Goal: Task Accomplishment & Management: Use online tool/utility

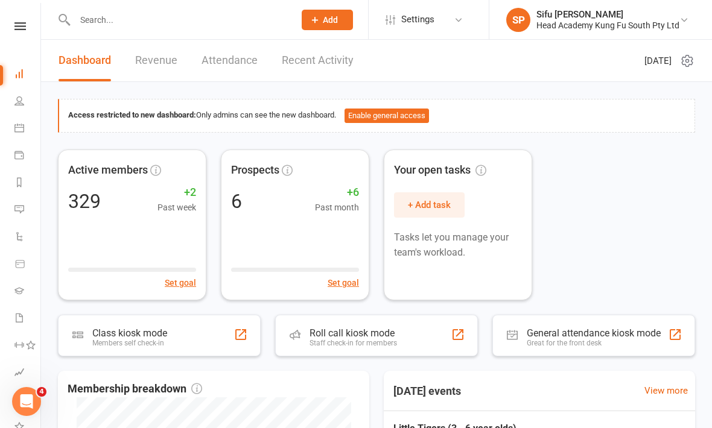
click at [17, 28] on icon at bounding box center [19, 26] width 11 height 8
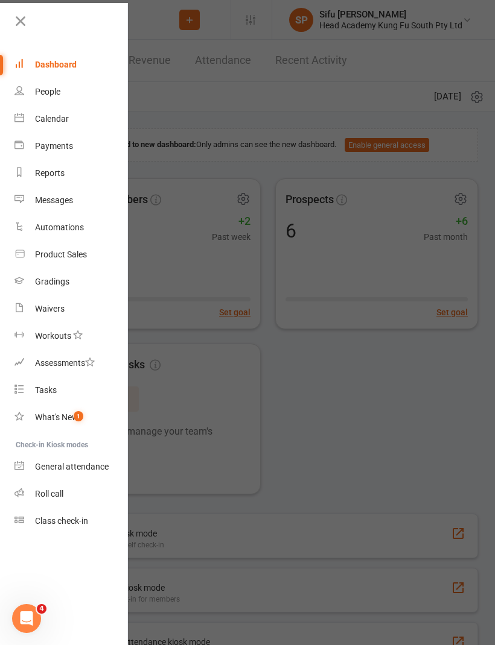
click at [222, 428] on div at bounding box center [247, 322] width 495 height 645
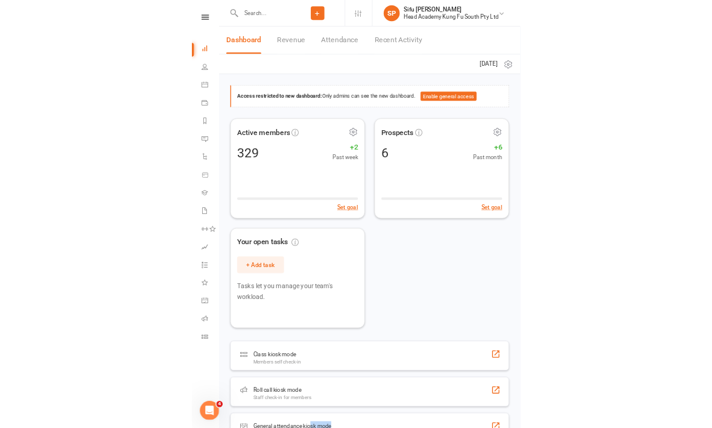
scroll to position [3, 0]
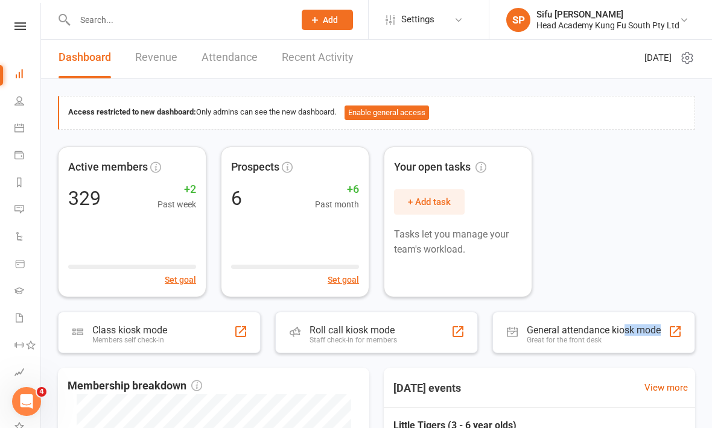
click at [24, 24] on icon at bounding box center [19, 26] width 11 height 8
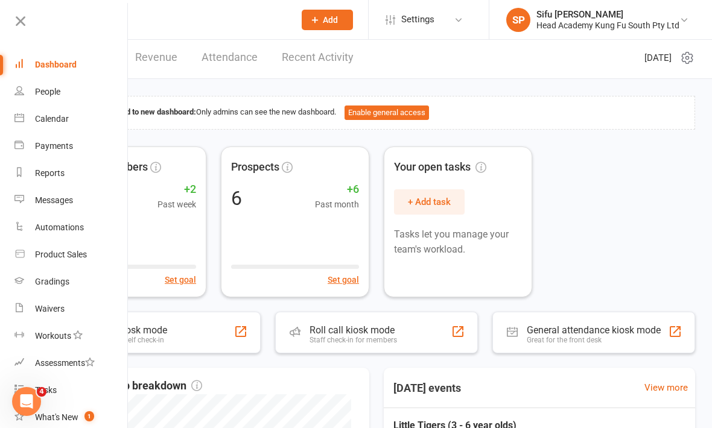
click at [53, 109] on link "Calendar" at bounding box center [71, 119] width 114 height 27
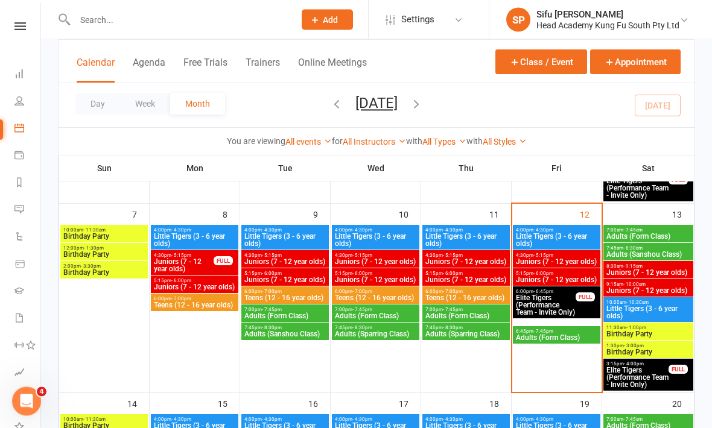
click at [562, 241] on span "Little Tigers (3 - 6 year olds)" at bounding box center [556, 240] width 83 height 14
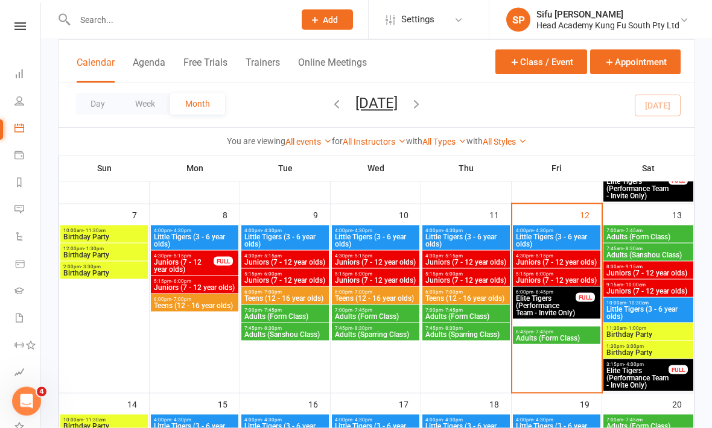
scroll to position [242, 0]
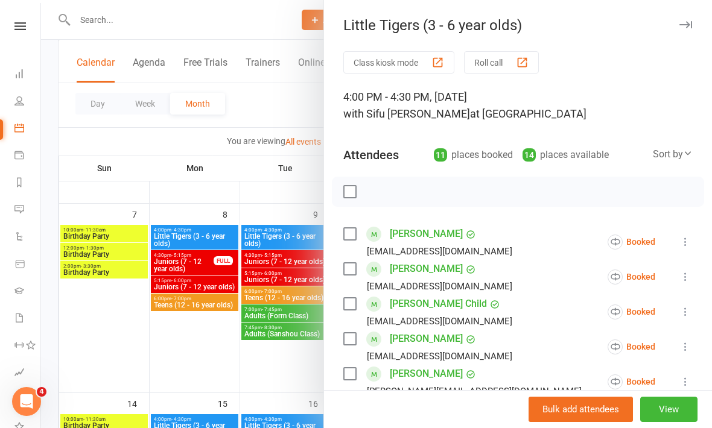
click at [352, 230] on label at bounding box center [349, 234] width 12 height 12
click at [352, 270] on label at bounding box center [349, 269] width 12 height 12
click at [352, 308] on label at bounding box center [349, 304] width 12 height 12
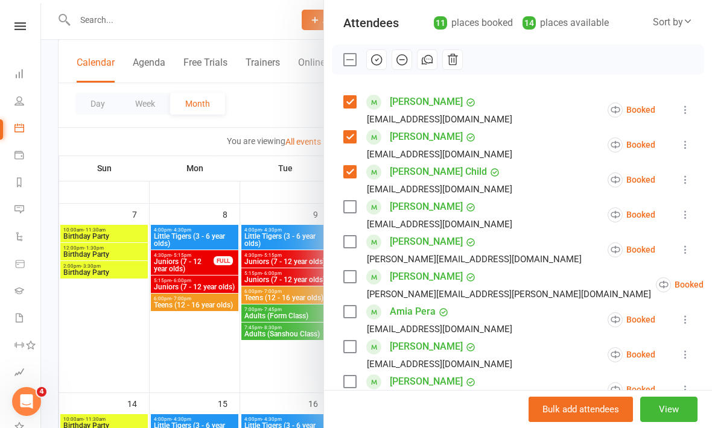
scroll to position [137, 0]
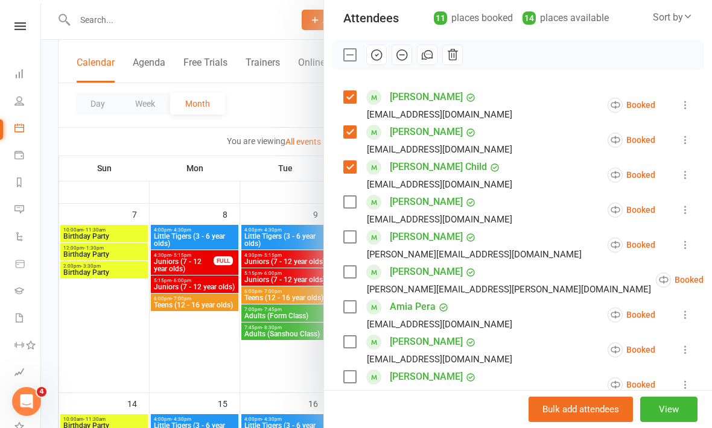
click at [355, 197] on label at bounding box center [349, 202] width 12 height 12
click at [353, 235] on label at bounding box center [349, 237] width 12 height 12
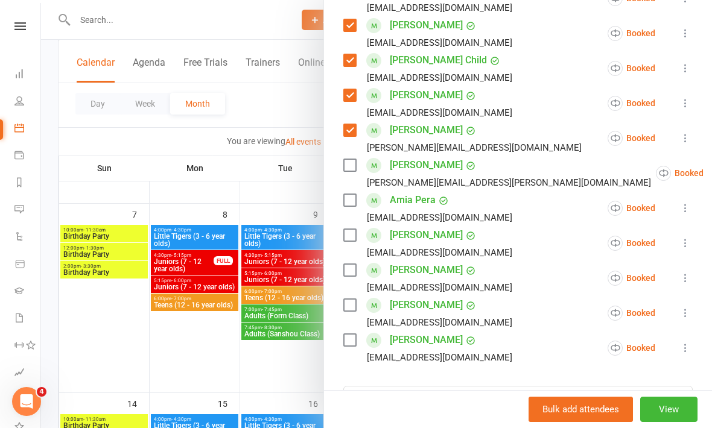
scroll to position [248, 0]
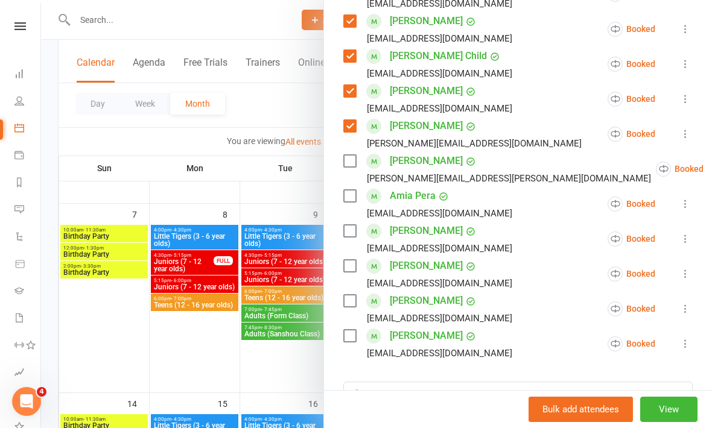
click at [350, 230] on label at bounding box center [349, 231] width 12 height 12
click at [344, 265] on label at bounding box center [349, 266] width 12 height 12
click at [354, 296] on label at bounding box center [349, 301] width 12 height 12
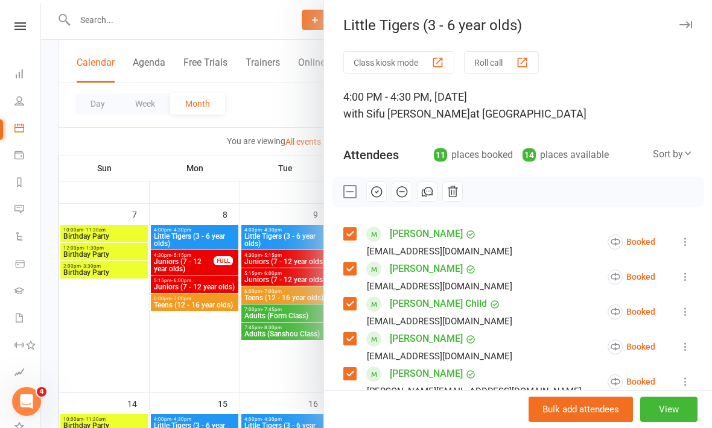
scroll to position [0, 0]
click at [380, 198] on button "button" at bounding box center [376, 192] width 21 height 21
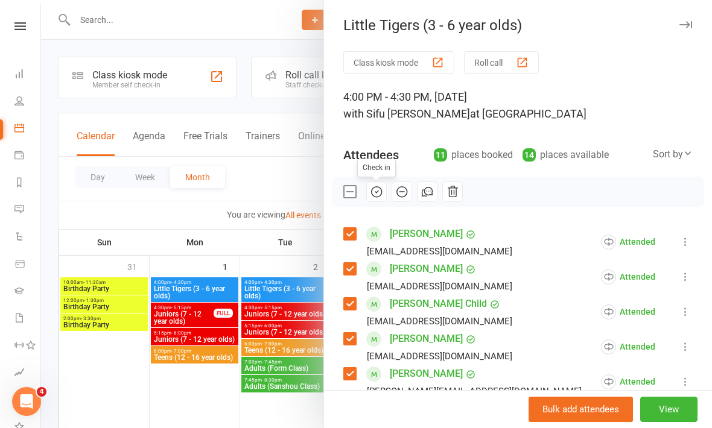
click at [124, 424] on div at bounding box center [376, 214] width 671 height 428
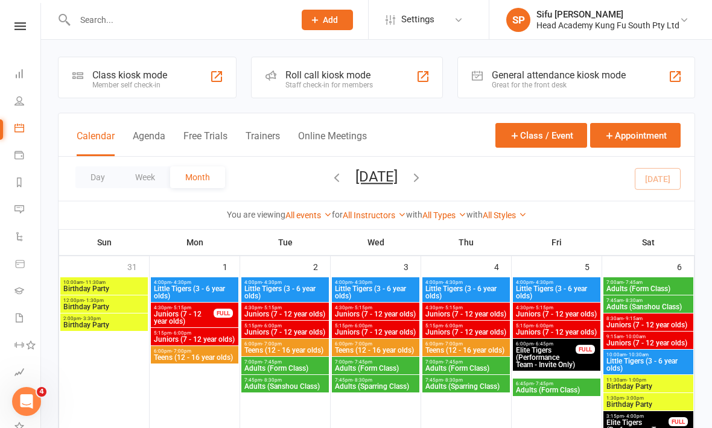
click at [125, 25] on input "text" at bounding box center [178, 19] width 215 height 17
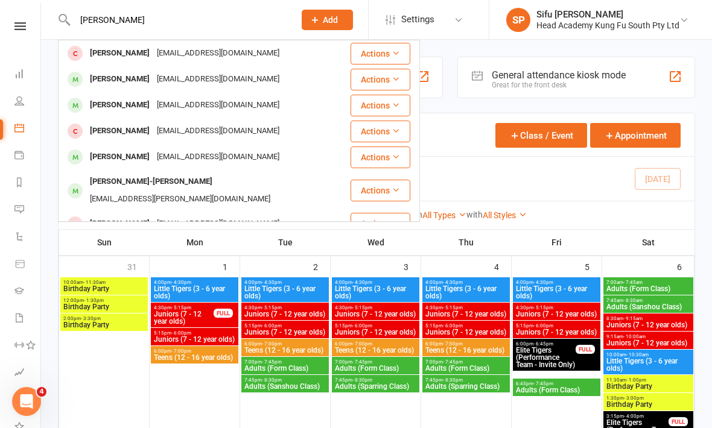
type input "[PERSON_NAME]"
click at [184, 109] on div "[EMAIL_ADDRESS][DOMAIN_NAME]" at bounding box center [218, 105] width 130 height 17
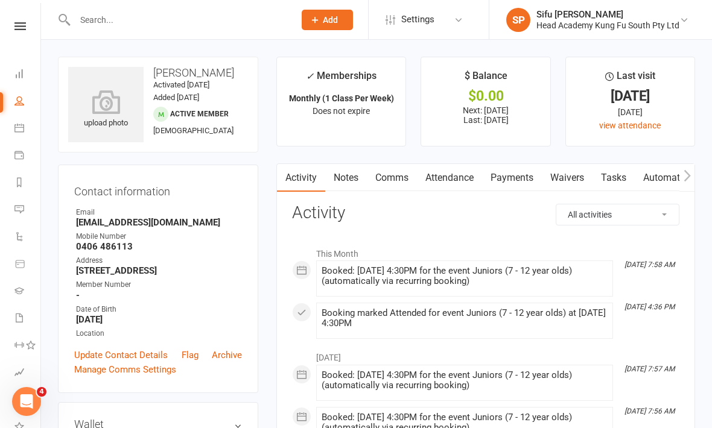
click at [518, 178] on link "Payments" at bounding box center [512, 178] width 60 height 28
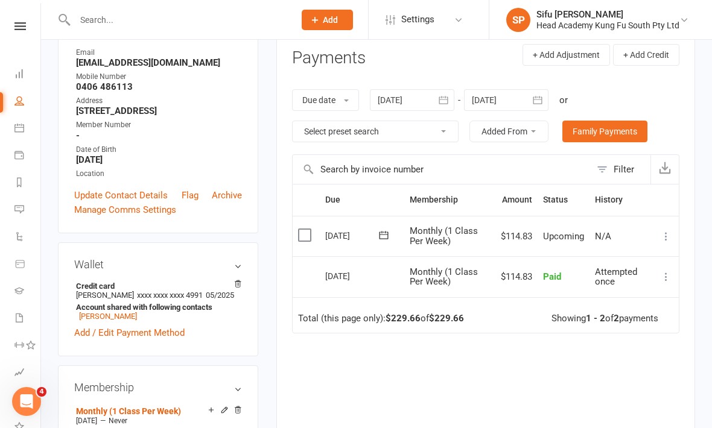
scroll to position [159, 0]
click at [466, 168] on input "text" at bounding box center [442, 170] width 298 height 29
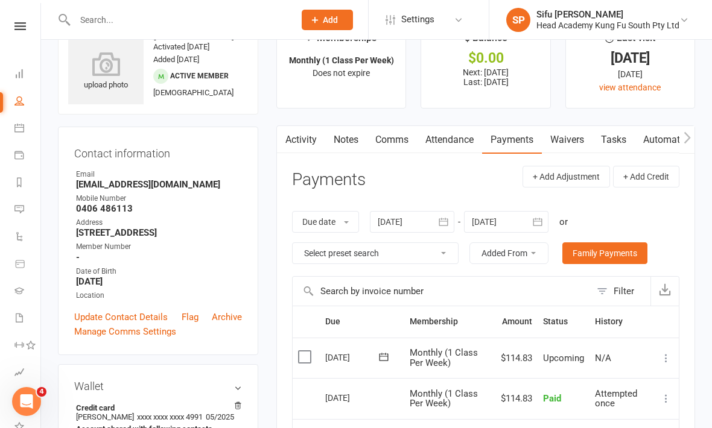
scroll to position [0, 0]
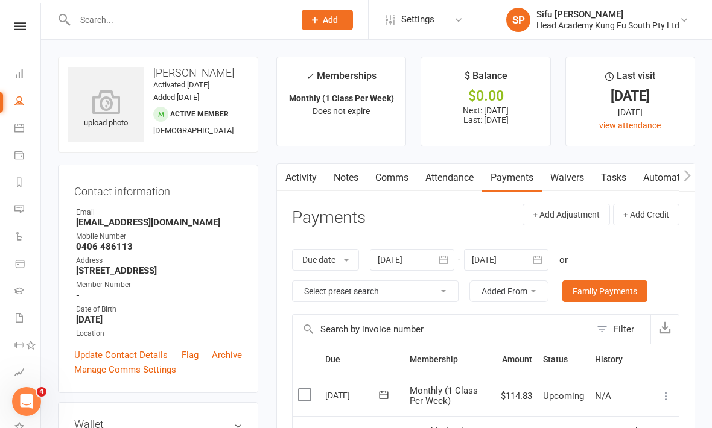
click at [688, 110] on li "Last visit [DATE] [DATE] view attendance" at bounding box center [630, 102] width 130 height 90
click at [19, 28] on icon at bounding box center [19, 26] width 11 height 8
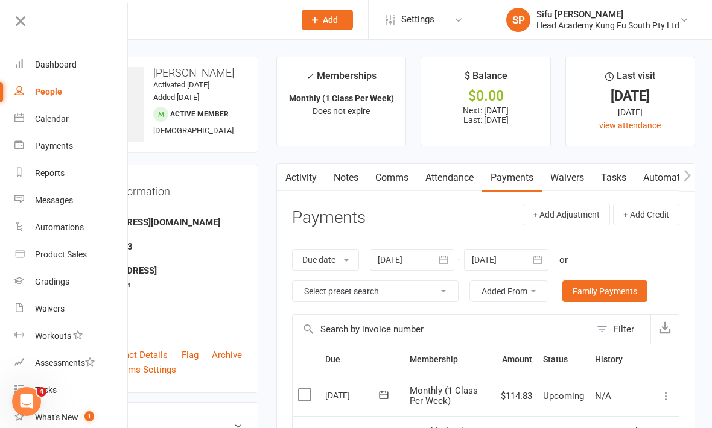
click at [59, 122] on div "Calendar" at bounding box center [52, 119] width 34 height 10
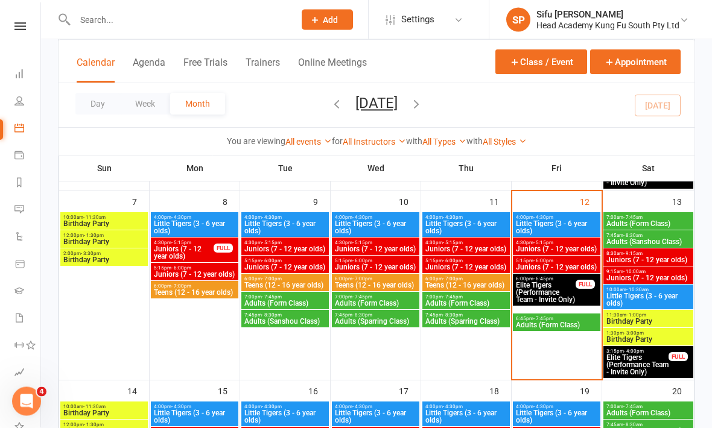
scroll to position [255, 0]
click at [563, 250] on span "Juniors (7 - 12 year olds)" at bounding box center [556, 248] width 83 height 7
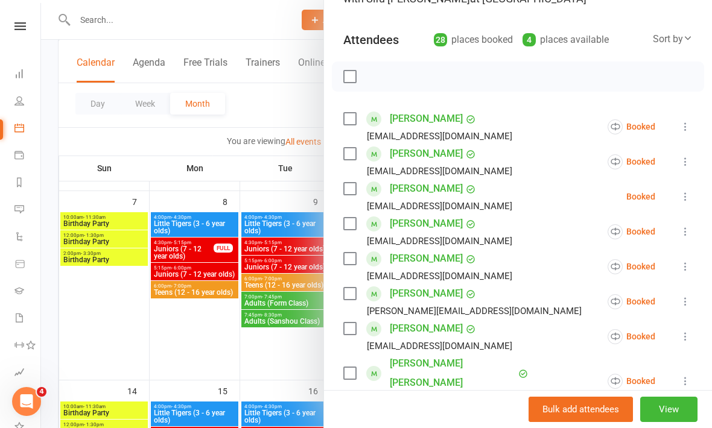
scroll to position [142, 0]
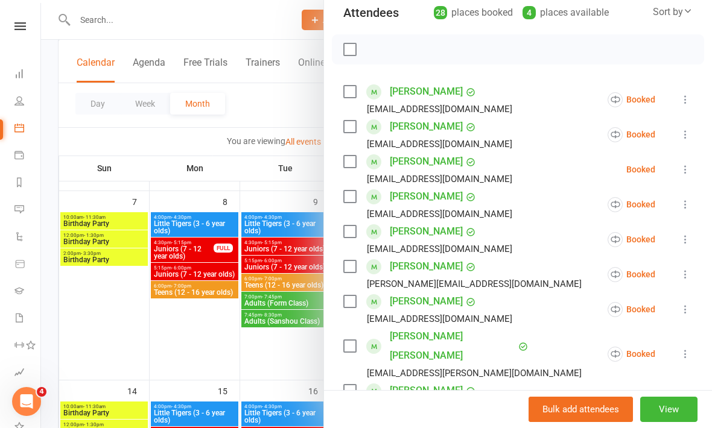
click at [348, 131] on label at bounding box center [349, 127] width 12 height 12
click at [355, 158] on label at bounding box center [349, 162] width 12 height 12
click at [355, 201] on label at bounding box center [349, 197] width 12 height 12
click at [351, 272] on label at bounding box center [349, 267] width 12 height 12
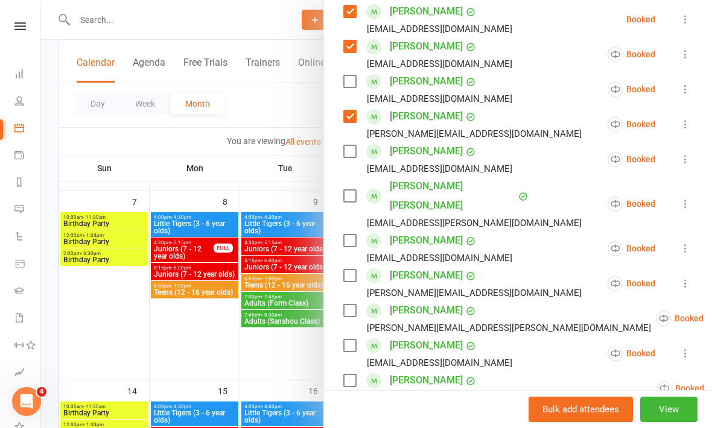
scroll to position [292, 0]
click at [352, 191] on label at bounding box center [349, 197] width 12 height 12
click at [344, 232] on div "[PERSON_NAME] [EMAIL_ADDRESS][DOMAIN_NAME]" at bounding box center [430, 249] width 174 height 35
click at [354, 235] on label at bounding box center [349, 241] width 12 height 12
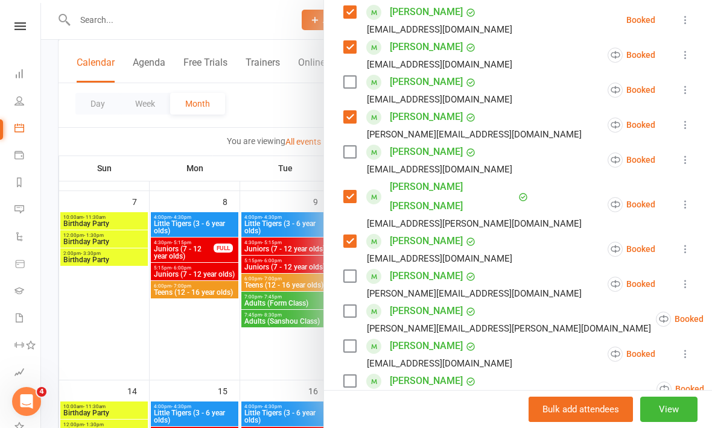
click at [352, 305] on label at bounding box center [349, 311] width 12 height 12
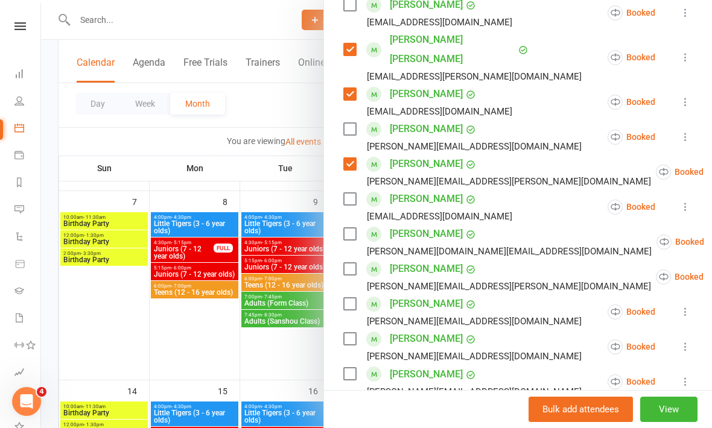
scroll to position [440, 0]
click at [352, 227] on label at bounding box center [349, 233] width 12 height 12
click at [349, 262] on label at bounding box center [349, 268] width 12 height 12
click at [345, 297] on label at bounding box center [349, 303] width 12 height 12
click at [352, 332] on label at bounding box center [349, 338] width 12 height 12
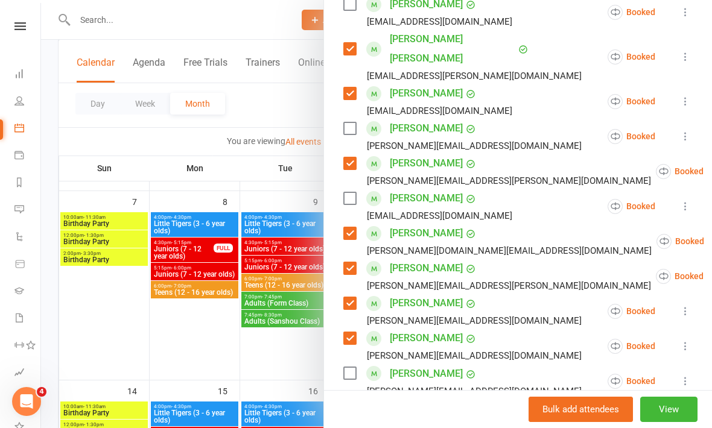
click at [353, 367] on label at bounding box center [349, 373] width 12 height 12
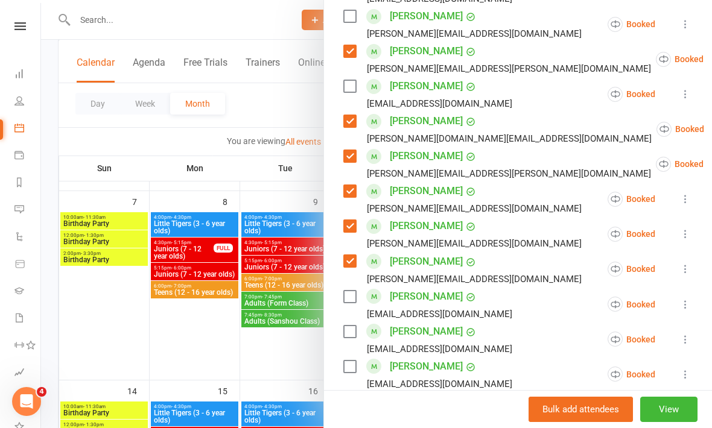
scroll to position [567, 0]
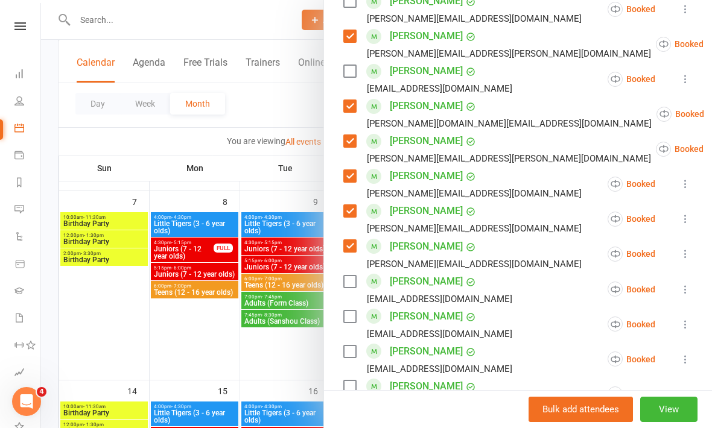
click at [349, 276] on label at bounding box center [349, 282] width 12 height 12
click at [347, 311] on label at bounding box center [349, 317] width 12 height 12
click at [352, 346] on label at bounding box center [349, 352] width 12 height 12
click at [353, 381] on label at bounding box center [349, 387] width 12 height 12
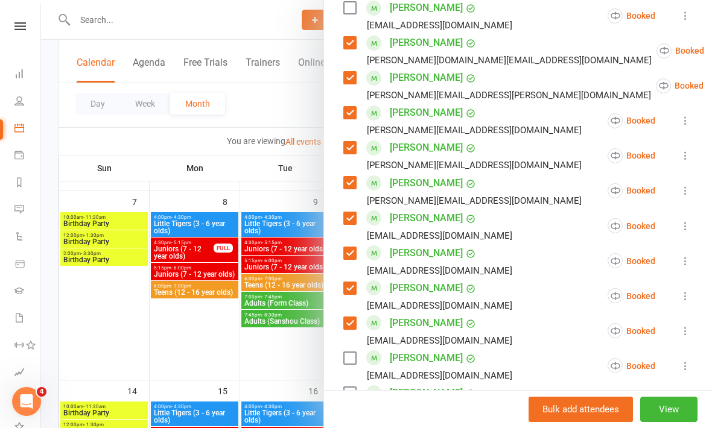
scroll to position [630, 0]
click at [353, 352] on label at bounding box center [349, 358] width 12 height 12
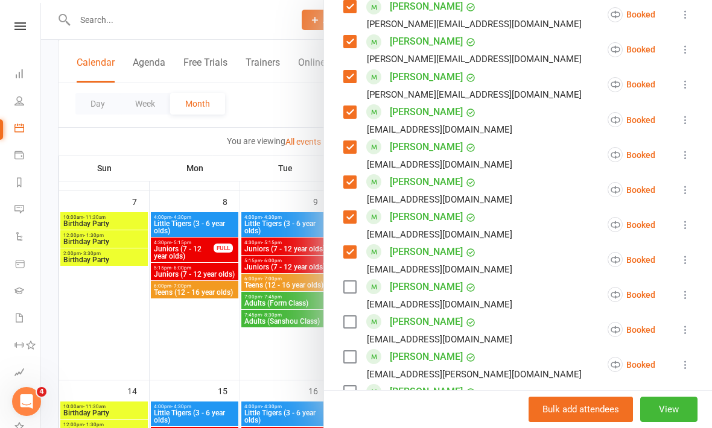
scroll to position [737, 0]
click at [350, 280] on label at bounding box center [349, 286] width 12 height 12
click at [346, 350] on label at bounding box center [349, 356] width 12 height 12
click at [355, 385] on label at bounding box center [349, 391] width 12 height 12
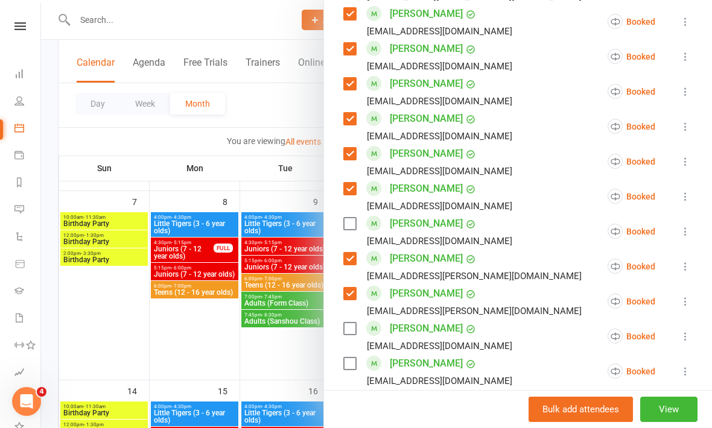
scroll to position [839, 0]
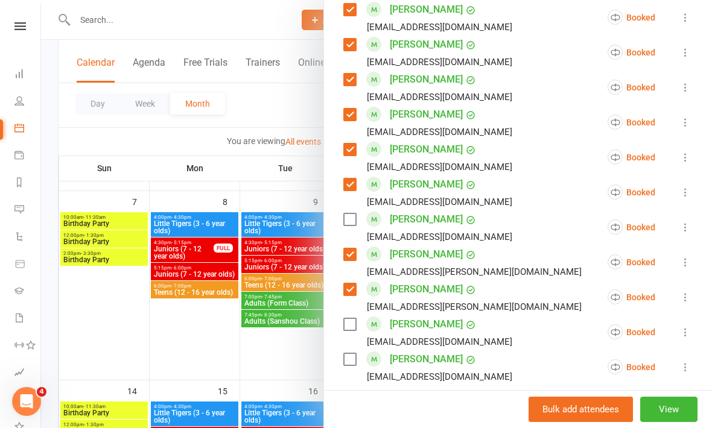
click at [349, 318] on label at bounding box center [349, 324] width 12 height 12
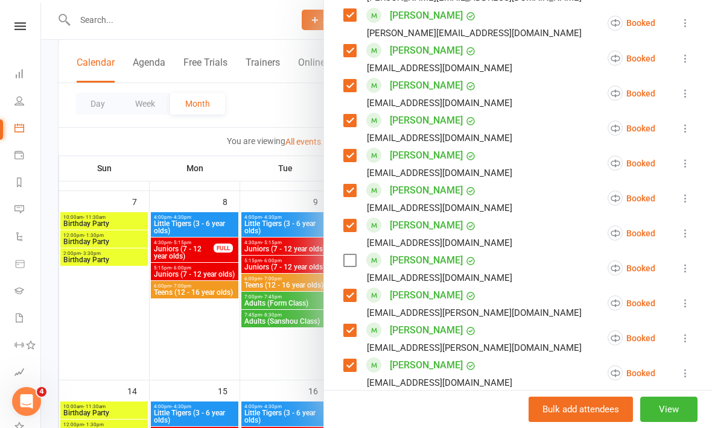
scroll to position [853, 0]
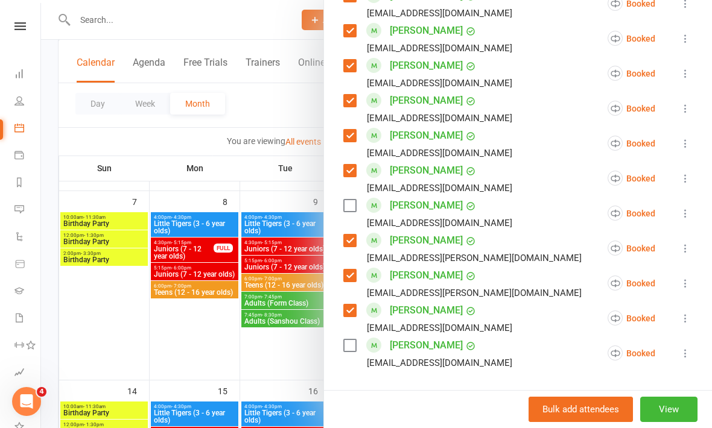
click at [457, 391] on input "search" at bounding box center [517, 403] width 349 height 25
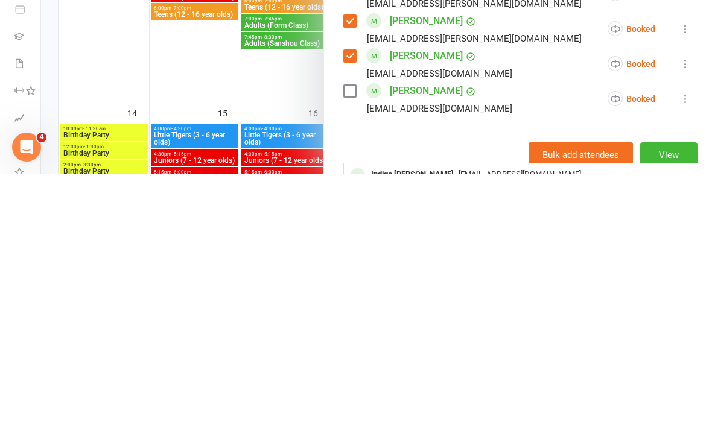
type input "Indi"
click at [458, 424] on span "[EMAIL_ADDRESS][DOMAIN_NAME]" at bounding box center [519, 428] width 122 height 9
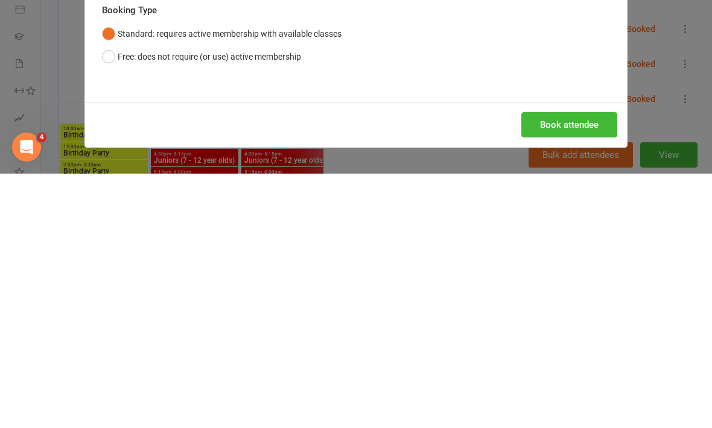
scroll to position [533, 0]
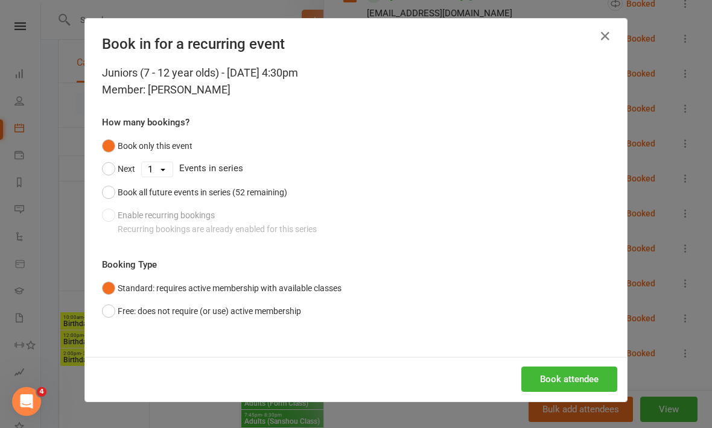
click at [109, 195] on button "Book all future events in series (52 remaining)" at bounding box center [194, 192] width 185 height 23
click at [560, 379] on button "Book attendee" at bounding box center [569, 379] width 96 height 25
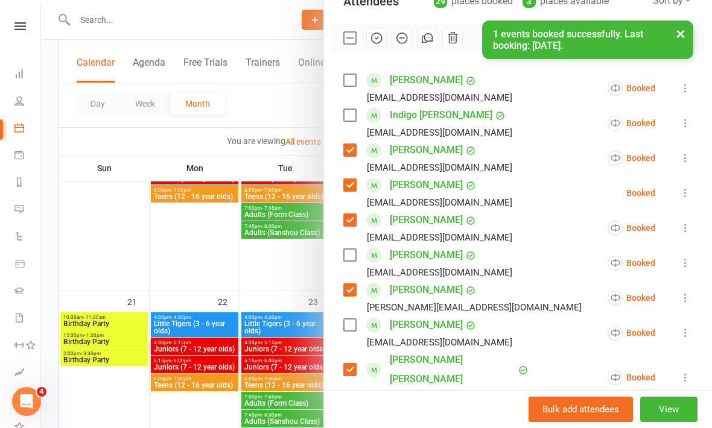
scroll to position [95, 0]
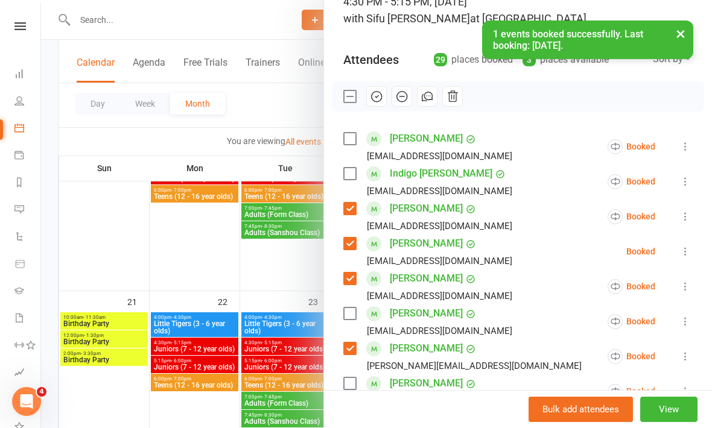
click at [348, 176] on label at bounding box center [349, 174] width 12 height 12
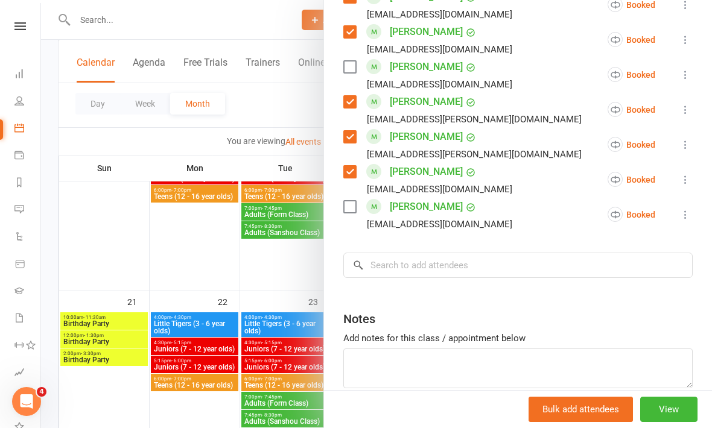
scroll to position [1026, 0]
click at [411, 253] on input "search" at bounding box center [517, 265] width 349 height 25
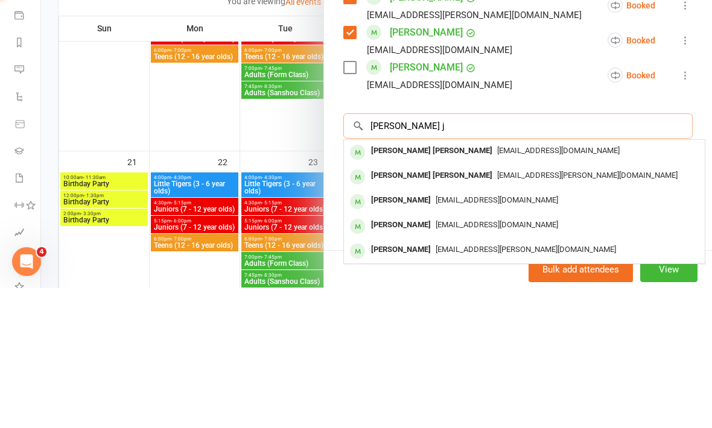
type input "[PERSON_NAME] j"
click at [497, 311] on span "[EMAIL_ADDRESS][PERSON_NAME][DOMAIN_NAME]" at bounding box center [587, 315] width 180 height 9
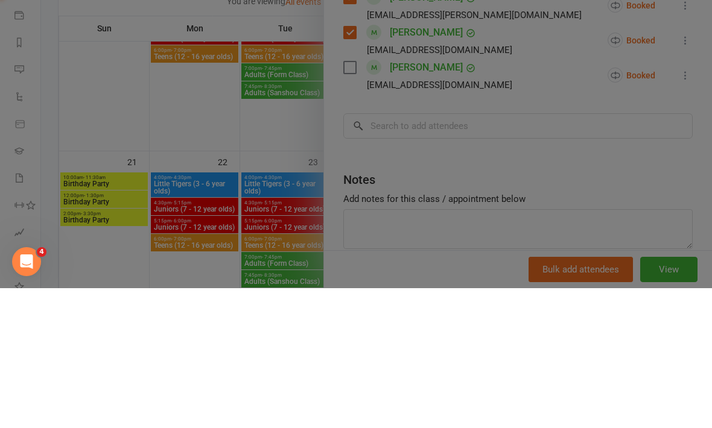
scroll to position [673, 0]
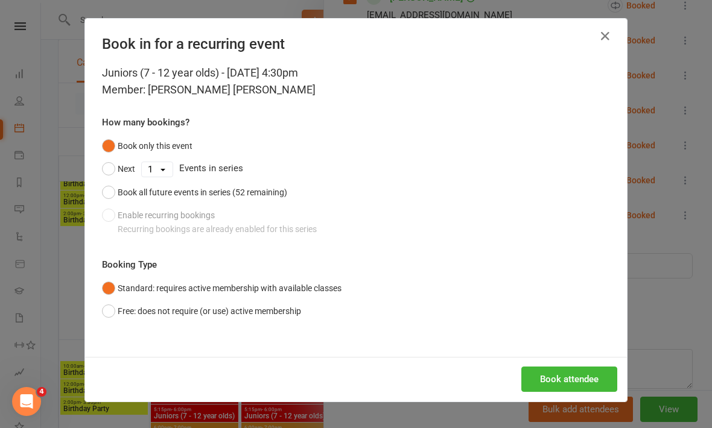
click at [112, 192] on button "Book all future events in series (52 remaining)" at bounding box center [194, 192] width 185 height 23
click at [583, 380] on button "Book attendee" at bounding box center [569, 379] width 96 height 25
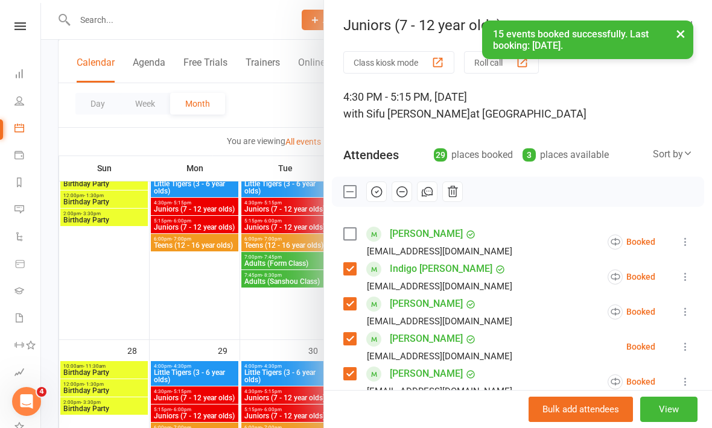
scroll to position [0, 0]
click at [379, 197] on icon "button" at bounding box center [376, 191] width 13 height 13
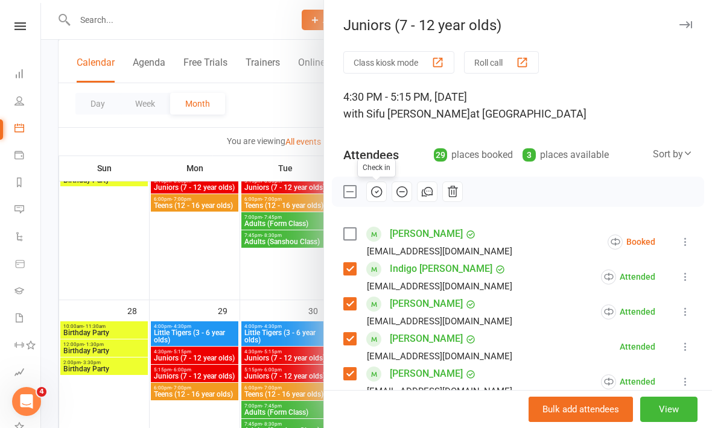
click at [689, 148] on icon at bounding box center [688, 153] width 10 height 10
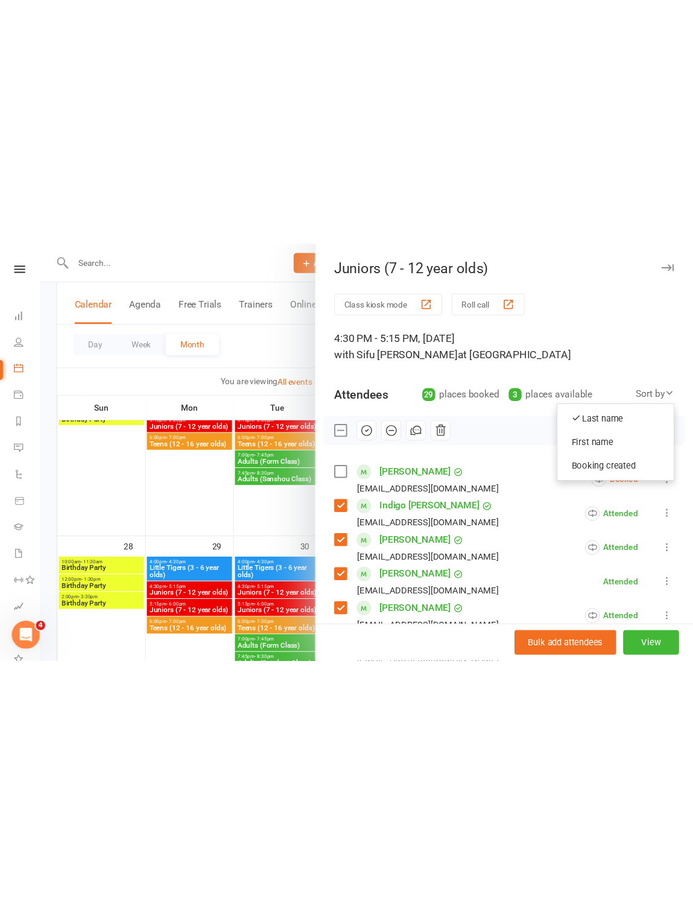
scroll to position [603, 0]
